Goal: Task Accomplishment & Management: Use online tool/utility

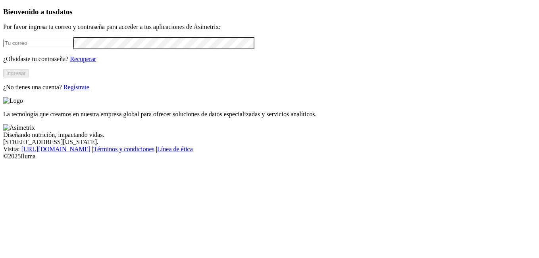
type input "[EMAIL_ADDRESS][PERSON_NAME][DOMAIN_NAME]"
click at [29, 77] on button "Ingresar" at bounding box center [16, 73] width 26 height 8
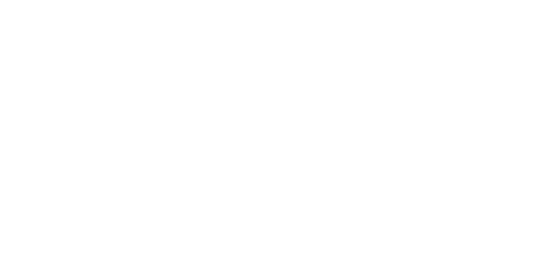
click at [19, 10] on icon at bounding box center [15, 162] width 25 height 318
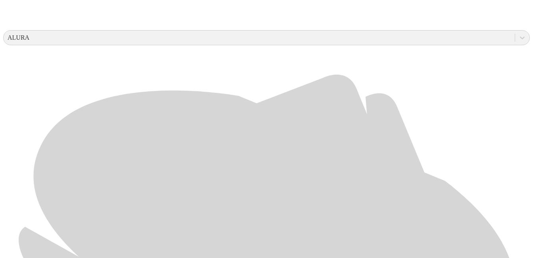
scroll to position [420, 0]
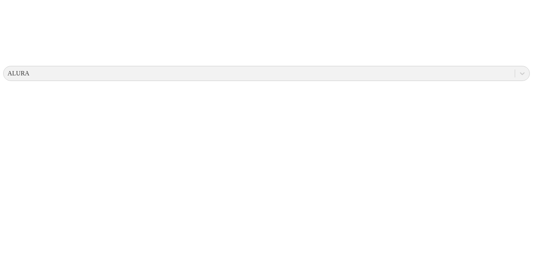
scroll to position [352, 0]
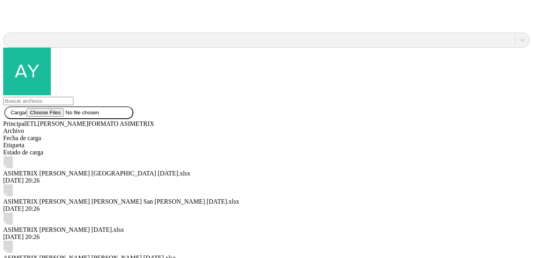
scroll to position [842, 0]
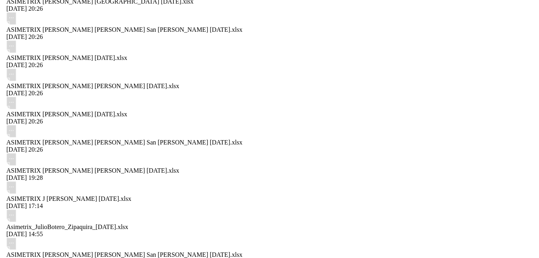
scroll to position [0, 0]
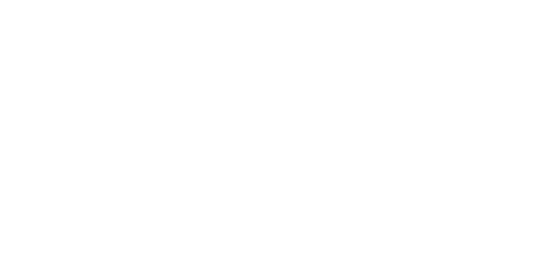
click at [19, 150] on icon at bounding box center [15, 162] width 25 height 25
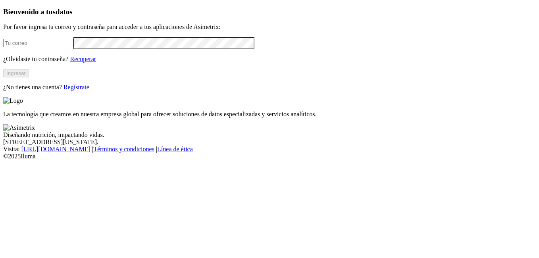
type input "[EMAIL_ADDRESS][PERSON_NAME][DOMAIN_NAME]"
click at [29, 77] on button "Ingresar" at bounding box center [16, 73] width 26 height 8
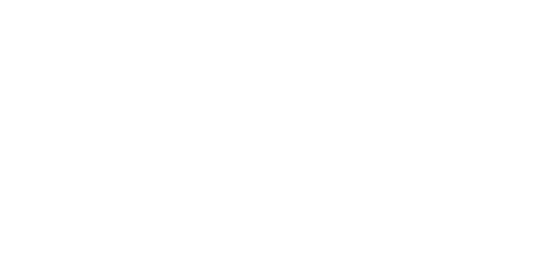
click at [13, 13] on icon at bounding box center [15, 162] width 25 height 318
click at [173, 104] on div at bounding box center [272, 129] width 539 height 258
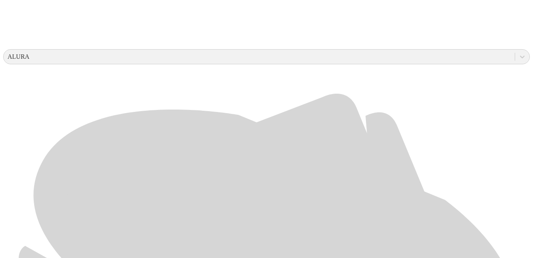
scroll to position [280, 0]
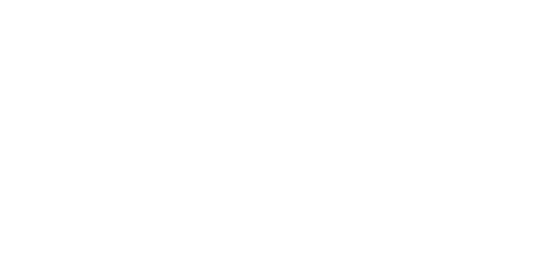
scroll to position [17, 0]
click at [18, 2] on icon at bounding box center [15, 146] width 25 height 318
click at [7, 8] on icon at bounding box center [15, 162] width 25 height 318
drag, startPoint x: 128, startPoint y: 102, endPoint x: 136, endPoint y: 100, distance: 8.2
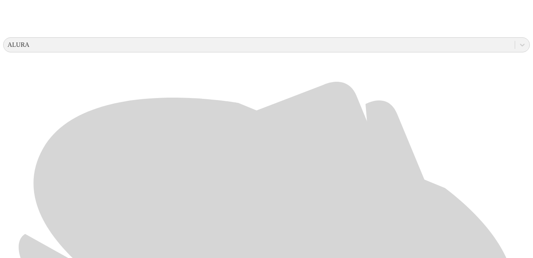
scroll to position [297, 0]
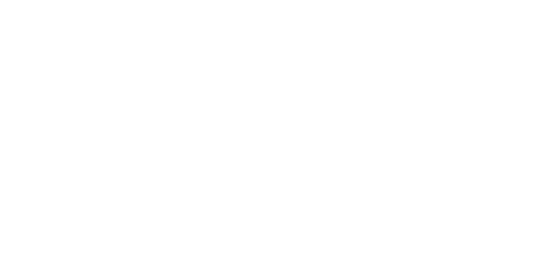
scroll to position [0, 0]
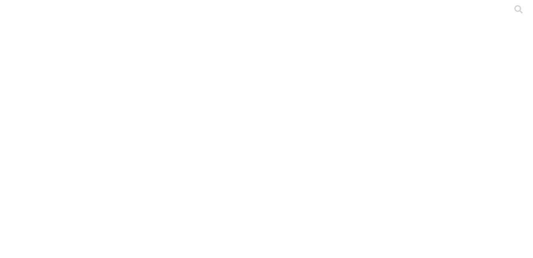
click at [17, 16] on icon at bounding box center [15, 162] width 25 height 318
